Goal: Navigation & Orientation: Find specific page/section

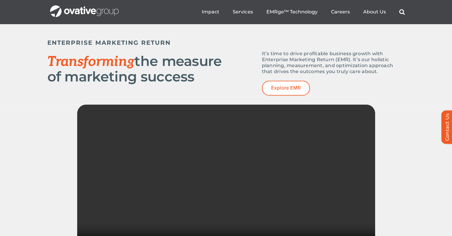
scroll to position [790, 0]
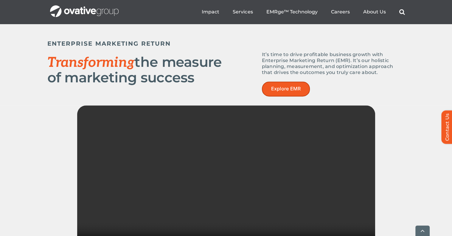
click at [282, 86] on span "Explore EMR" at bounding box center [286, 89] width 30 height 6
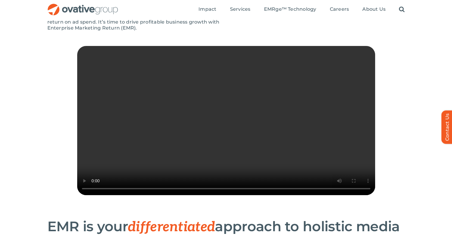
scroll to position [73, 0]
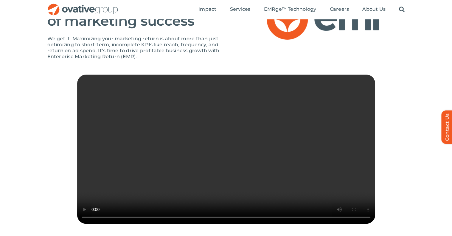
click at [175, 131] on video "Sorry, your browser doesn't support embedded videos." at bounding box center [226, 148] width 298 height 149
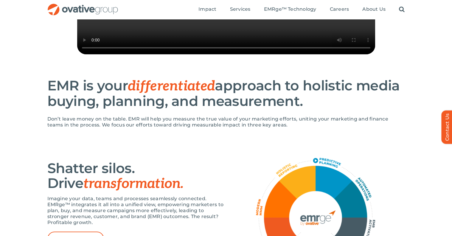
scroll to position [252, 0]
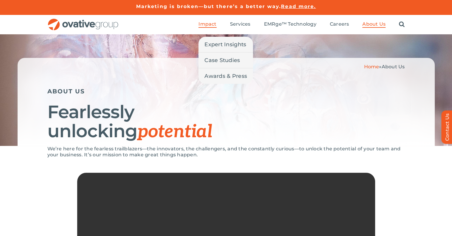
click at [211, 22] on span "Impact" at bounding box center [207, 24] width 18 height 6
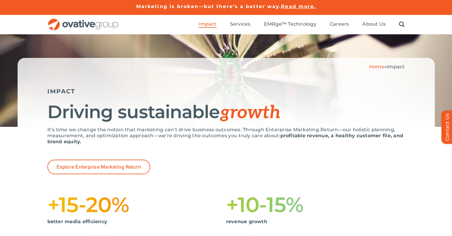
click at [94, 27] on img "OG_Full_horizontal_RGB" at bounding box center [82, 24] width 71 height 12
